Goal: Task Accomplishment & Management: Use online tool/utility

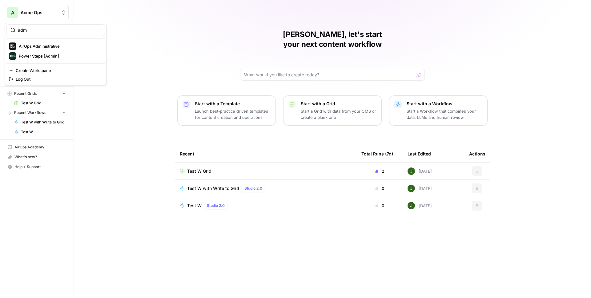
type input "adm"
click at [38, 43] on span "AirOps Administrative" at bounding box center [59, 46] width 81 height 6
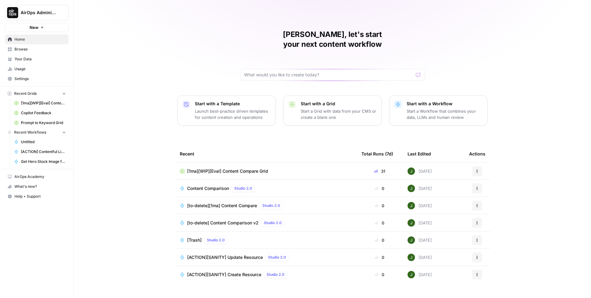
click at [34, 49] on span "Browse" at bounding box center [39, 49] width 51 height 6
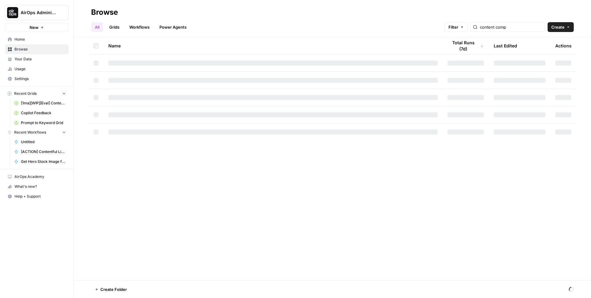
click at [133, 26] on link "Workflows" at bounding box center [140, 27] width 28 height 10
click at [511, 27] on input "content comp" at bounding box center [517, 27] width 62 height 6
type input "semrush"
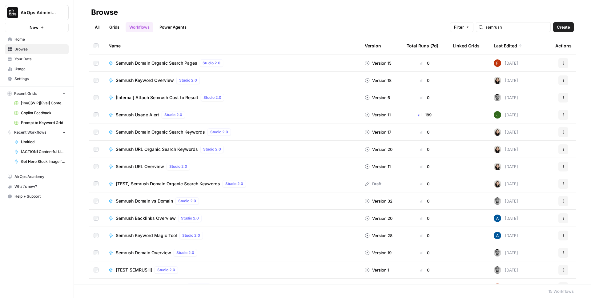
click at [150, 79] on span "Semrush Keyword Overview" at bounding box center [145, 80] width 58 height 6
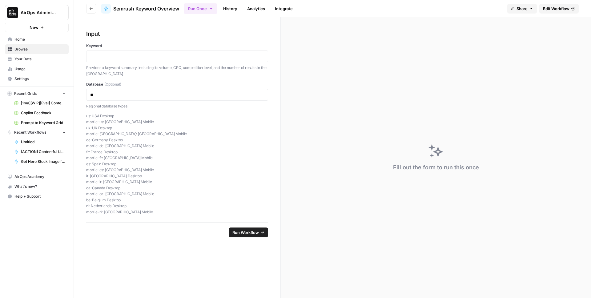
click at [566, 6] on span "Edit Workflow" at bounding box center [556, 9] width 26 height 6
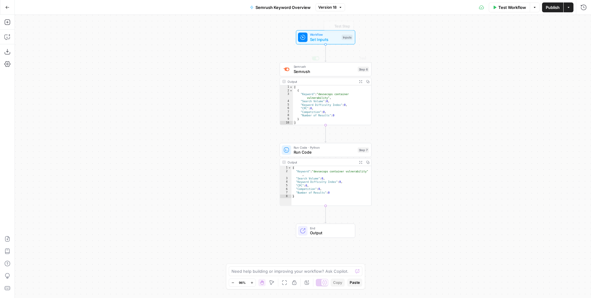
click at [336, 6] on span "Version 18" at bounding box center [327, 8] width 18 height 6
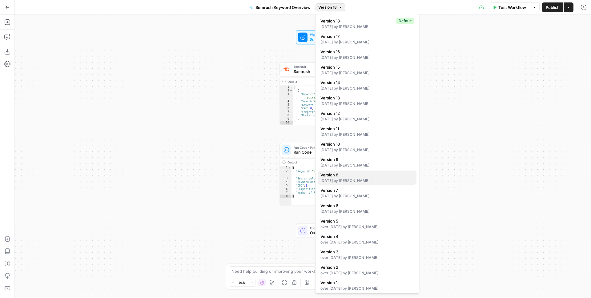
click at [380, 180] on div "10 months ago by Juan Manuel Ramallo" at bounding box center [367, 181] width 94 height 6
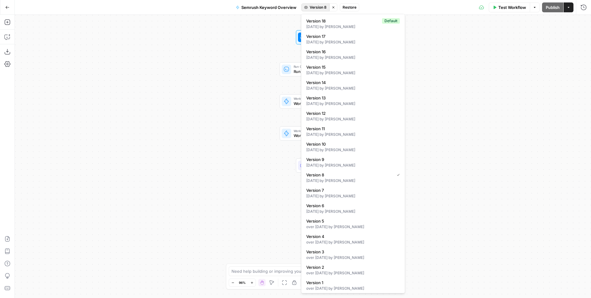
click at [321, 8] on span "Version 8" at bounding box center [318, 8] width 17 height 6
click at [348, 88] on div "3 months ago by Franco Bellomo" at bounding box center [353, 89] width 94 height 6
click at [309, 9] on span "Version 14" at bounding box center [318, 8] width 18 height 6
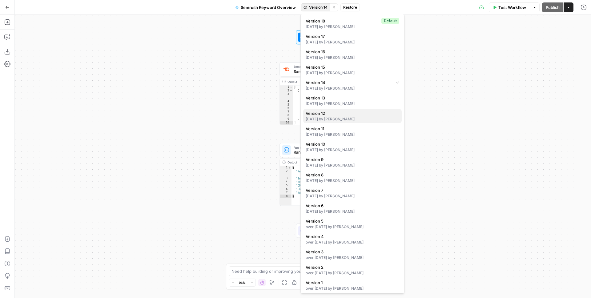
click at [353, 119] on div "5 months ago by Martin Jaime" at bounding box center [353, 119] width 94 height 6
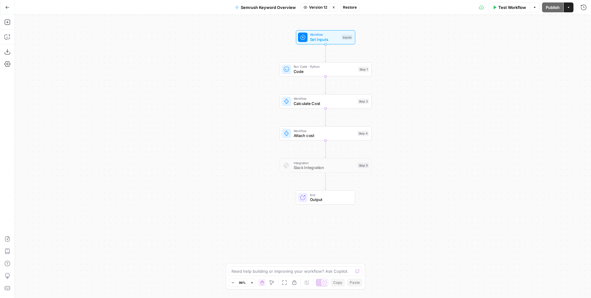
click at [319, 132] on span "Attach cost" at bounding box center [325, 135] width 62 height 6
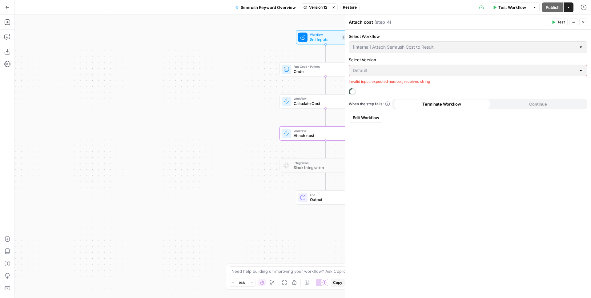
type input "[Internal] Attach Semrush Cost to Result"
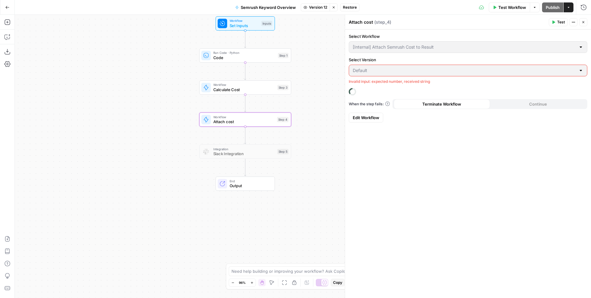
drag, startPoint x: 219, startPoint y: 115, endPoint x: 180, endPoint y: 107, distance: 38.9
click at [167, 106] on div "Workflow Set Inputs Inputs Run Code · Python Code Step 1 Workflow Calculate Cos…" at bounding box center [303, 156] width 576 height 283
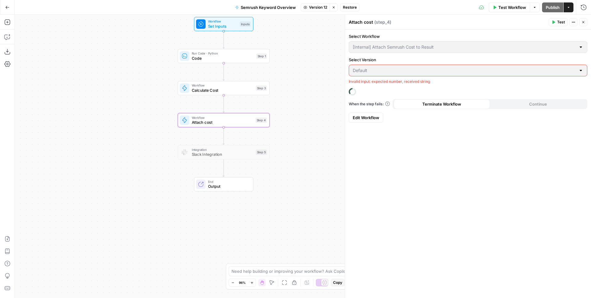
drag, startPoint x: 319, startPoint y: 104, endPoint x: 298, endPoint y: 105, distance: 21.6
click at [298, 105] on div "Workflow Set Inputs Inputs Run Code · Python Code Step 1 Workflow Calculate Cos…" at bounding box center [303, 156] width 576 height 283
click at [304, 95] on div "Workflow Set Inputs Inputs Run Code · Python Code Step 1 Workflow Calculate Cos…" at bounding box center [303, 156] width 576 height 283
click at [235, 119] on span "Workflow" at bounding box center [223, 117] width 62 height 5
click at [230, 88] on span "Calculate Cost" at bounding box center [223, 90] width 62 height 6
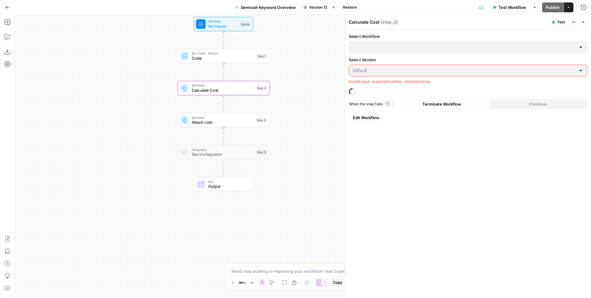
type input "[Internal] Calculate Semrush Cost"
click at [292, 83] on div "Workflow Set Inputs Inputs Run Code · Python Code Step 1 Workflow Calculate Cos…" at bounding box center [303, 156] width 576 height 283
click at [276, 8] on span "Semrush Keyword Overview" at bounding box center [268, 7] width 55 height 6
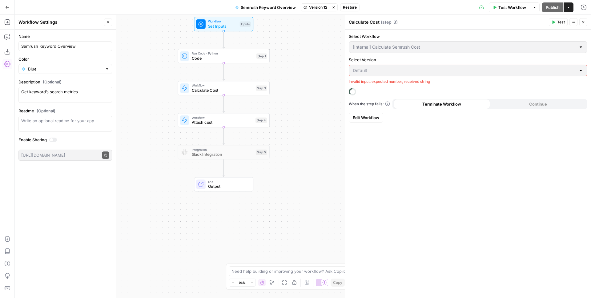
click at [292, 37] on div "Workflow Set Inputs Inputs Run Code · Python Code Step 1 Workflow Calculate Cos…" at bounding box center [303, 156] width 576 height 283
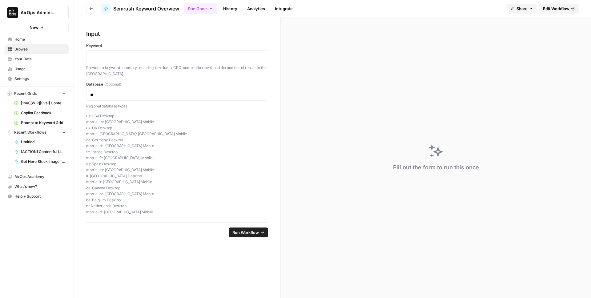
click at [91, 10] on icon "button" at bounding box center [91, 9] width 4 height 4
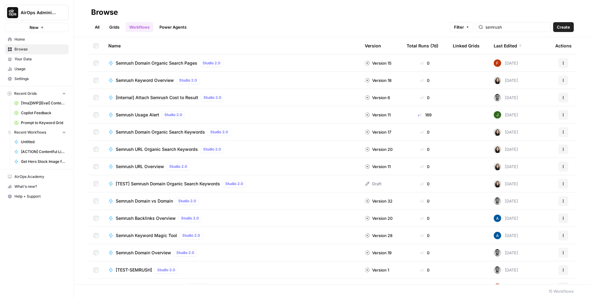
click at [50, 14] on span "AirOps Administrative" at bounding box center [39, 13] width 37 height 6
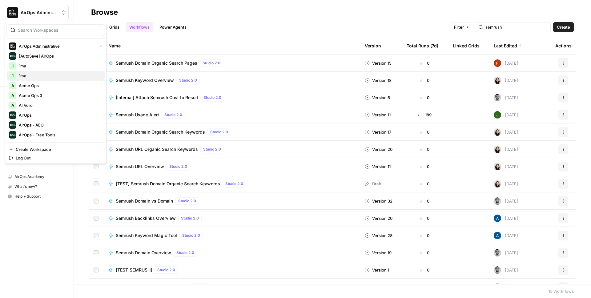
click at [35, 71] on button "1 1ma" at bounding box center [55, 76] width 99 height 10
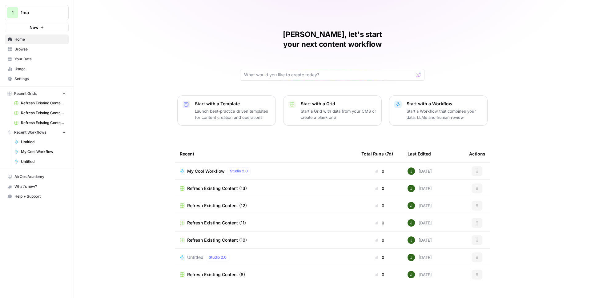
click at [219, 101] on p "Start with a Template" at bounding box center [233, 104] width 76 height 6
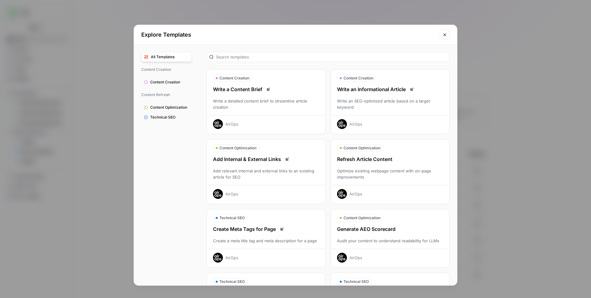
click at [381, 160] on div "Refresh Article Content" at bounding box center [390, 158] width 119 height 7
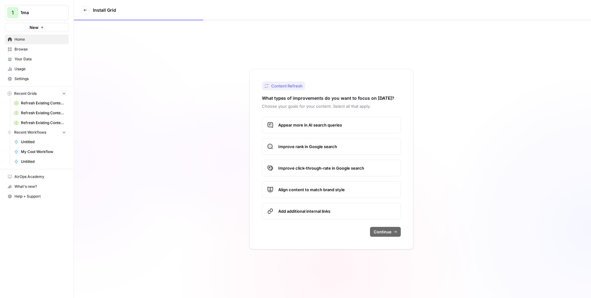
click at [319, 128] on span "Appear more in AI search queries" at bounding box center [336, 125] width 117 height 6
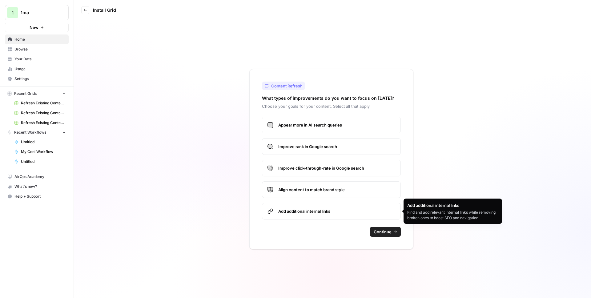
click at [212, 129] on div "Content Refresh What types of improvements do you want to focus on today? Choos…" at bounding box center [332, 159] width 517 height 278
